Goal: Task Accomplishment & Management: Complete application form

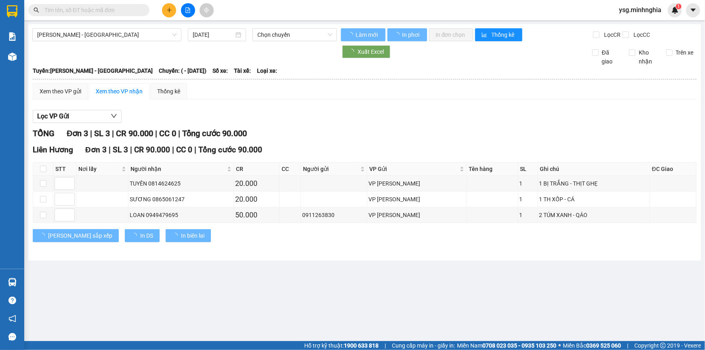
type input "[DATE]"
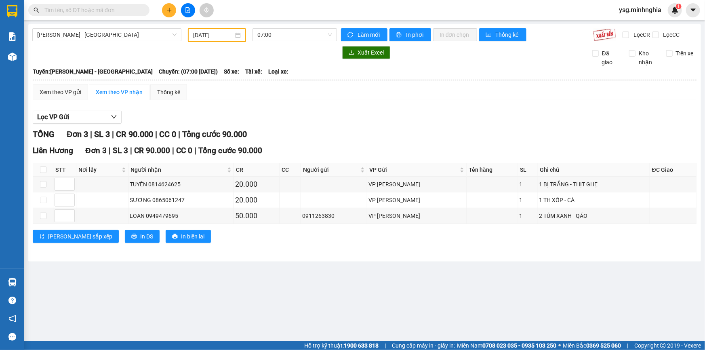
click at [169, 4] on button at bounding box center [169, 10] width 14 height 14
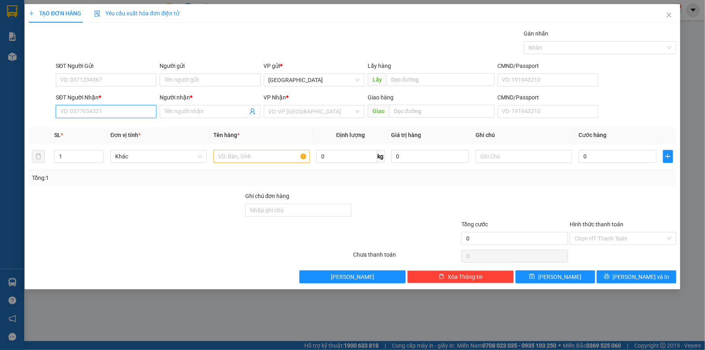
click at [103, 114] on input "SĐT Người Nhận *" at bounding box center [106, 111] width 101 height 13
type input "0941418091"
click at [101, 121] on div "0941418091 - CÔ SANG" at bounding box center [106, 127] width 101 height 13
type input "CÔ SANG"
type input "XÃ [GEOGRAPHIC_DATA]"
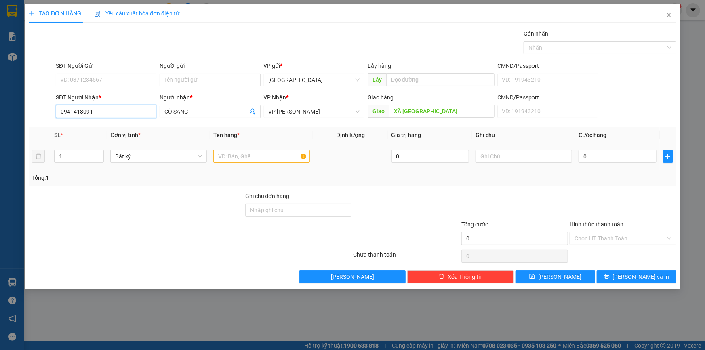
type input "0941418091"
click at [264, 154] on input "text" at bounding box center [261, 156] width 97 height 13
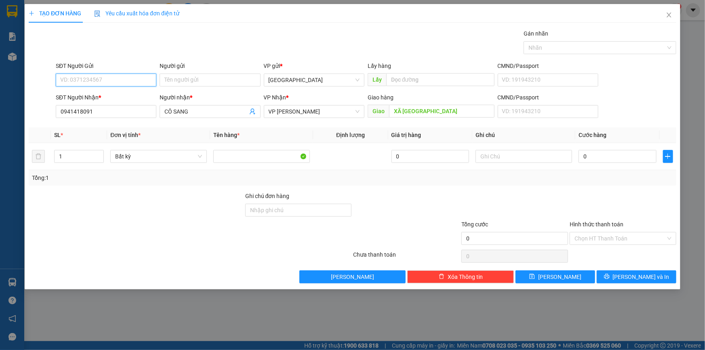
click at [76, 76] on input "SĐT Người Gửi" at bounding box center [106, 80] width 101 height 13
drag, startPoint x: 92, startPoint y: 113, endPoint x: 93, endPoint y: 108, distance: 4.5
click at [93, 108] on div "0939579159 - HÙNG" at bounding box center [106, 109] width 91 height 9
type input "0939579159"
type input "HÙNG"
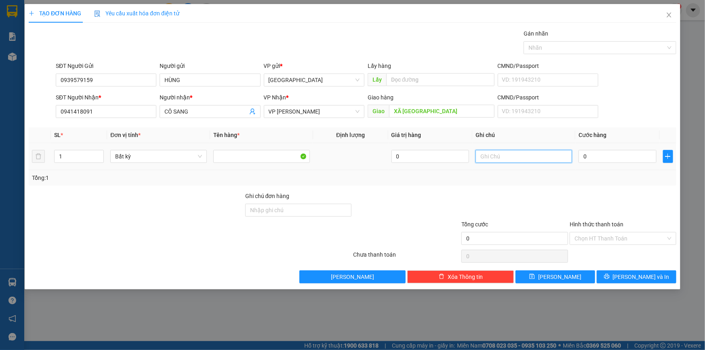
click at [479, 153] on input "text" at bounding box center [524, 156] width 97 height 13
paste input "ÙNG"
paste input "Â"
paste input "ẤY"
type input "1 THÙNG GIẤY TC"
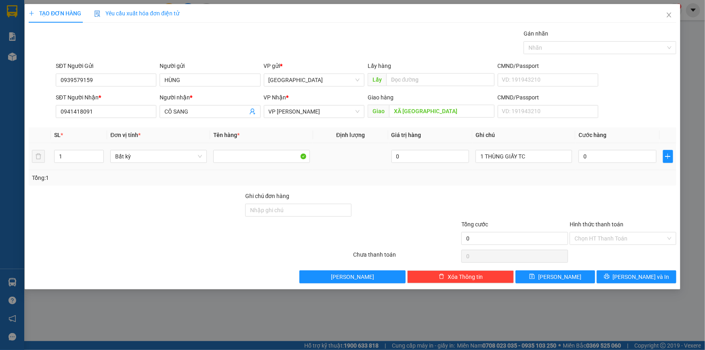
click at [602, 164] on div "0" at bounding box center [618, 156] width 78 height 16
click at [596, 154] on input "0" at bounding box center [618, 156] width 78 height 13
type input "5"
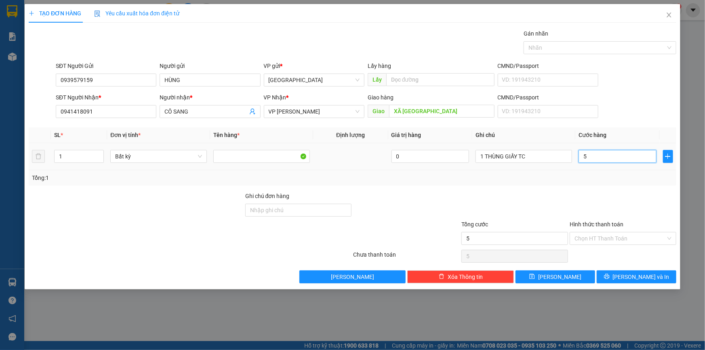
type input "50"
type input "50.000"
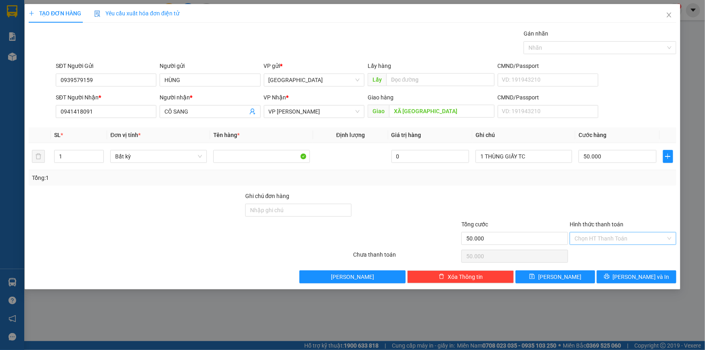
click at [611, 242] on input "Hình thức thanh toán" at bounding box center [620, 238] width 91 height 12
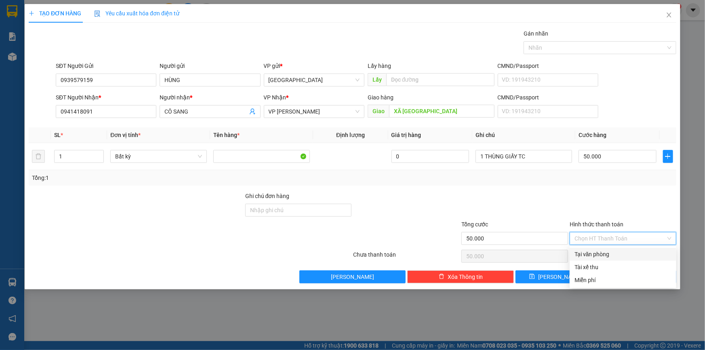
click at [625, 257] on div "Tại văn phòng" at bounding box center [623, 254] width 97 height 9
type input "0"
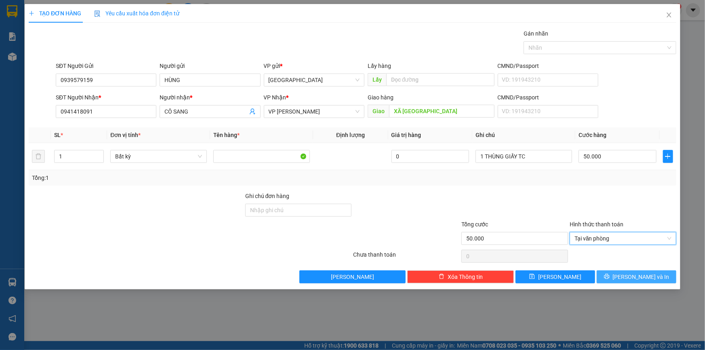
click at [632, 272] on span "[PERSON_NAME] và In" at bounding box center [641, 276] width 57 height 9
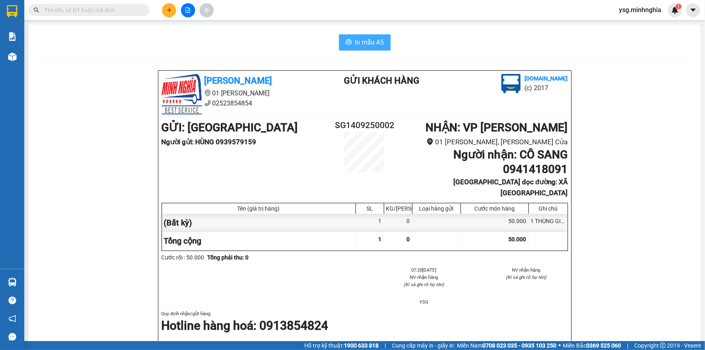
click at [345, 42] on icon "printer" at bounding box center [348, 42] width 6 height 6
